Goal: Find contact information: Find contact information

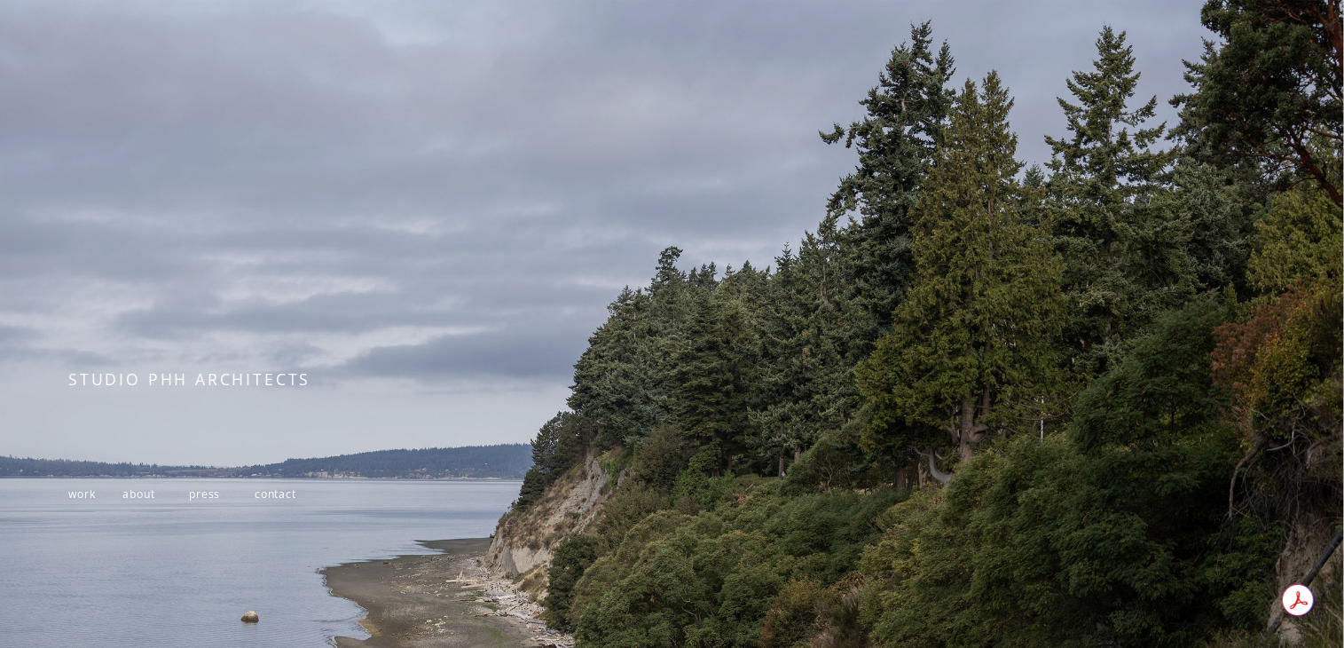
click at [277, 497] on span "contact" at bounding box center [276, 493] width 42 height 15
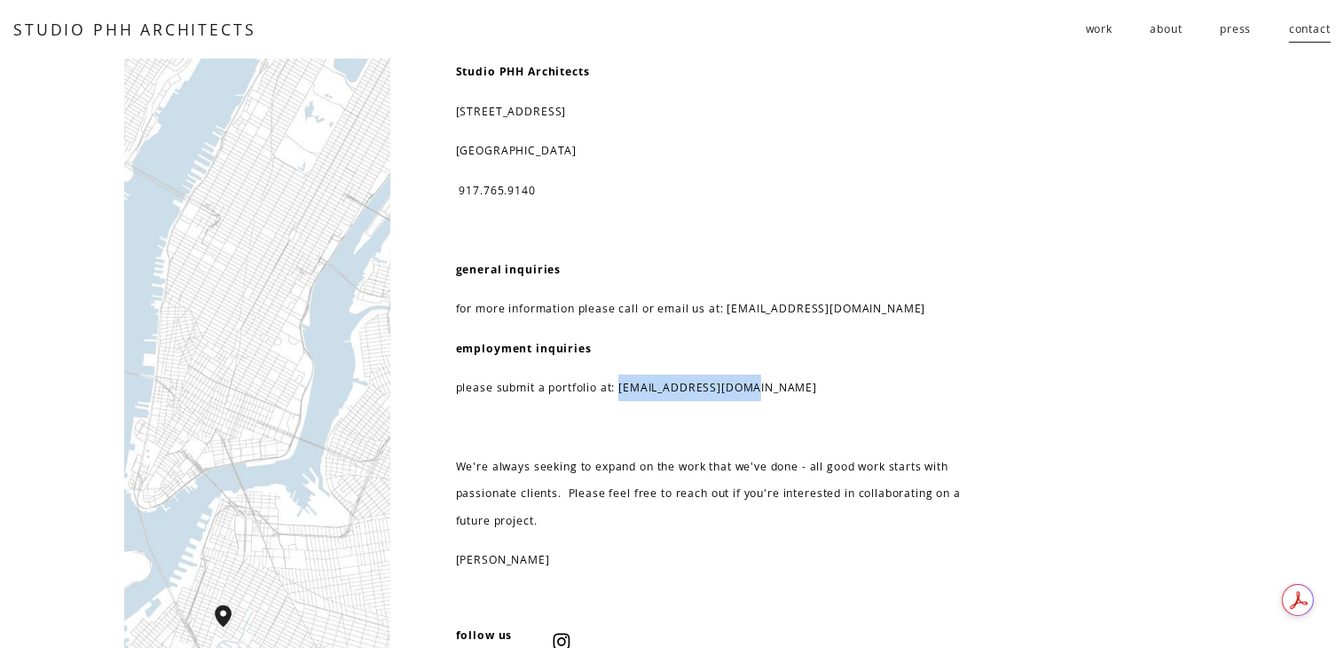
drag, startPoint x: 757, startPoint y: 391, endPoint x: 623, endPoint y: 396, distance: 134.0
click at [623, 396] on p "please submit a portfolio at: resume@studiophh.com" at bounding box center [727, 387] width 543 height 27
copy p "resume@studiophh.com"
